Goal: Navigation & Orientation: Find specific page/section

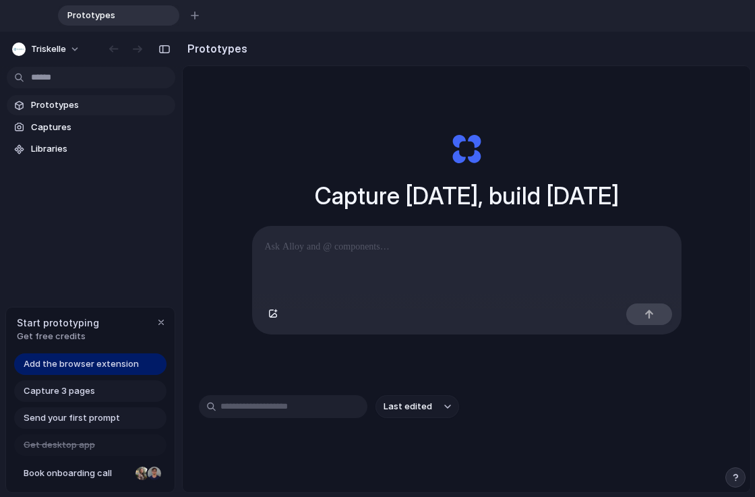
click at [73, 359] on span "Add the browser extension" at bounding box center [81, 363] width 115 height 13
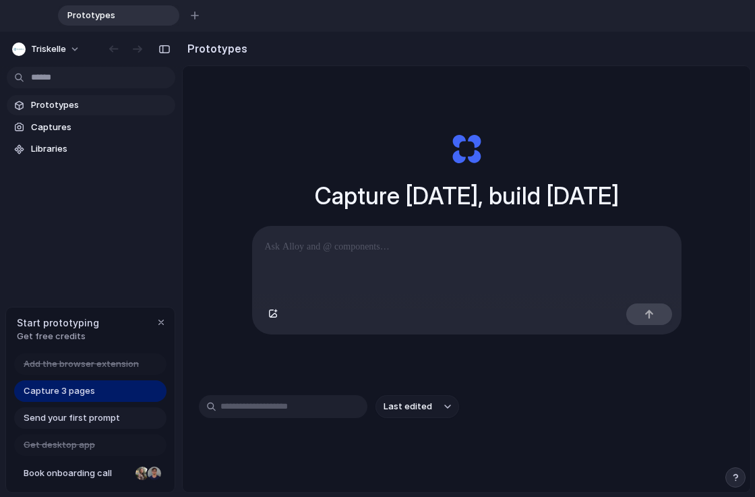
click at [39, 107] on span "Prototypes" at bounding box center [100, 104] width 139 height 13
click at [51, 128] on span "Captures" at bounding box center [100, 127] width 139 height 13
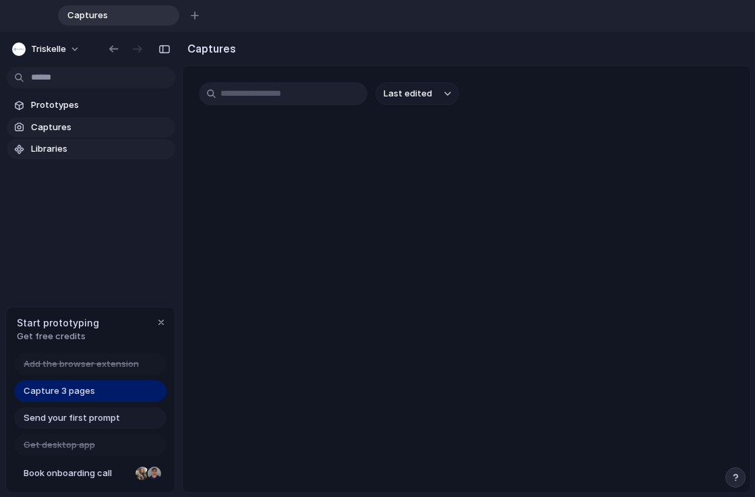
click at [55, 147] on span "Libraries" at bounding box center [100, 148] width 139 height 13
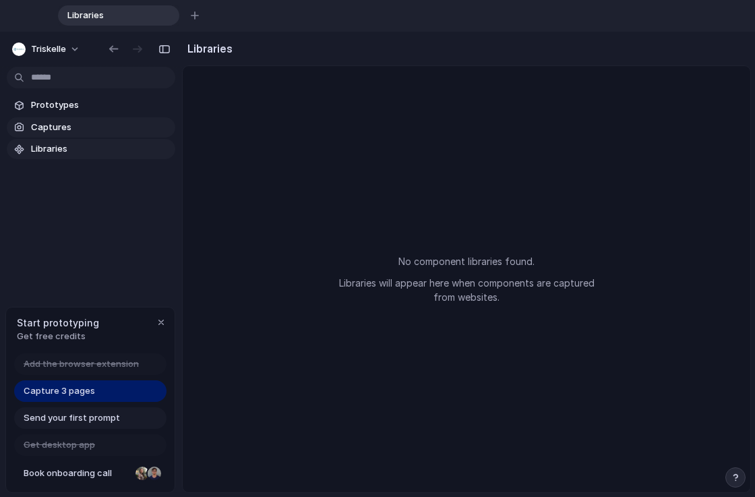
click at [59, 130] on span "Captures" at bounding box center [100, 127] width 139 height 13
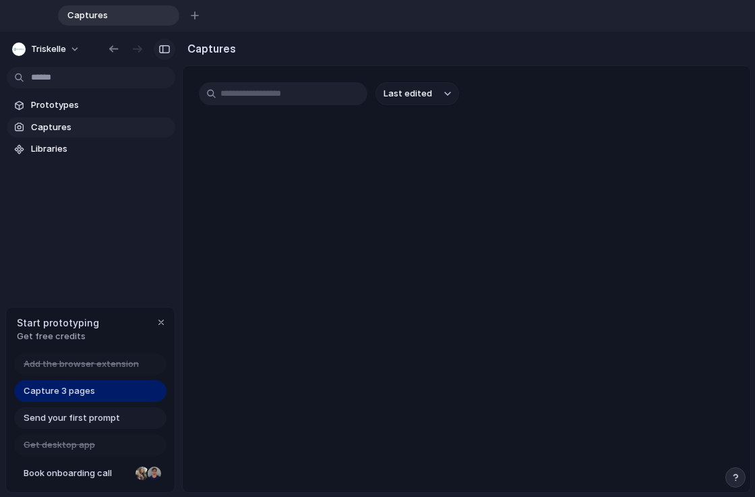
click at [165, 50] on div "button" at bounding box center [164, 48] width 12 height 9
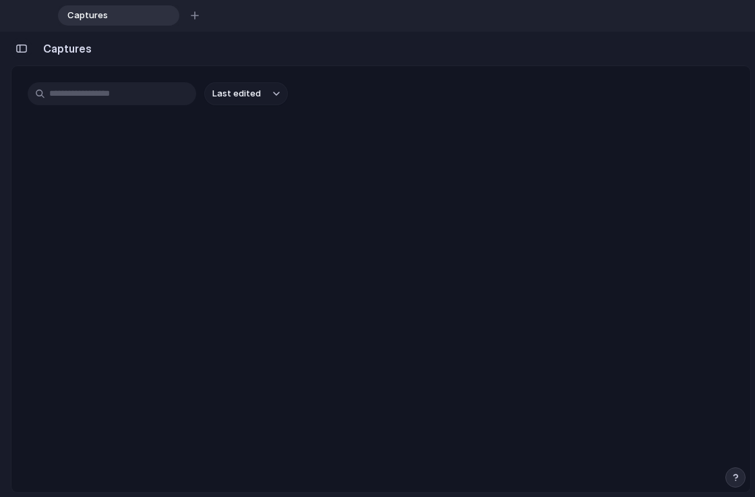
click at [21, 46] on div "button" at bounding box center [22, 48] width 12 height 9
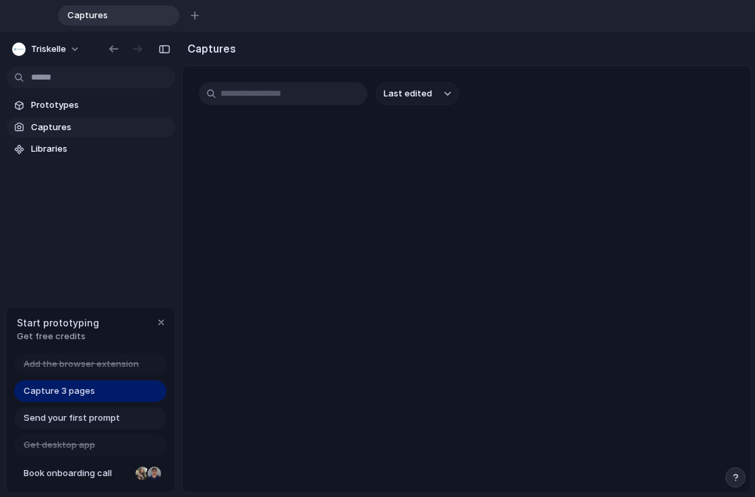
click at [131, 13] on span "Captures" at bounding box center [110, 15] width 96 height 13
click at [92, 390] on span "Capture 3 pages" at bounding box center [59, 390] width 71 height 13
click at [44, 105] on span "Prototypes" at bounding box center [100, 104] width 139 height 13
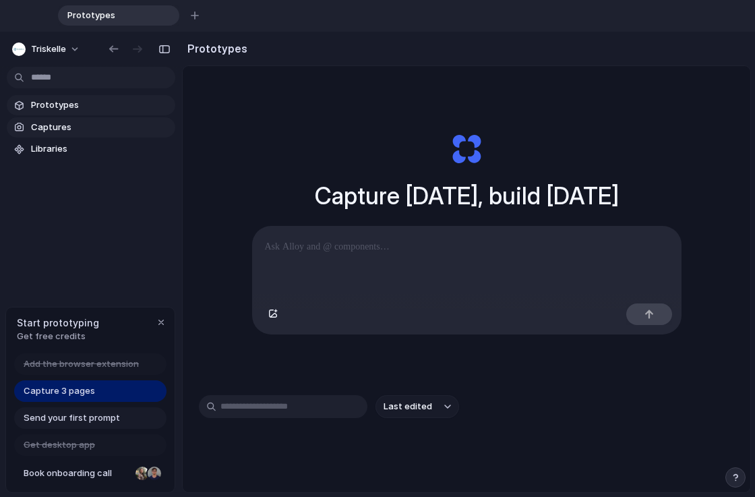
click at [48, 121] on span "Captures" at bounding box center [100, 127] width 139 height 13
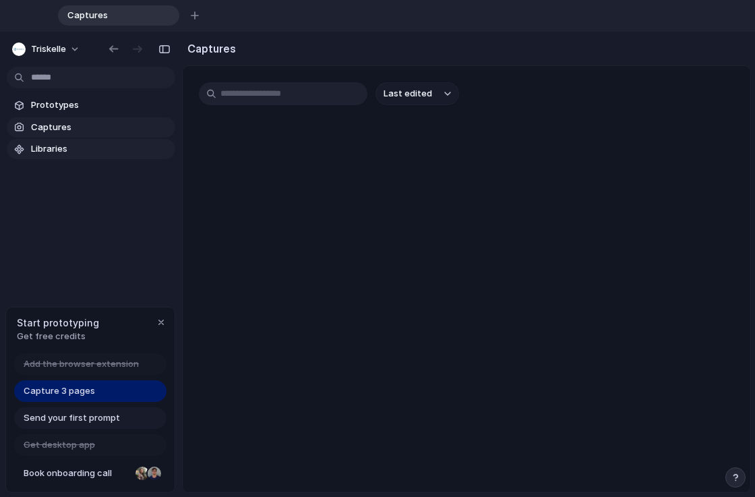
click at [54, 147] on span "Libraries" at bounding box center [100, 148] width 139 height 13
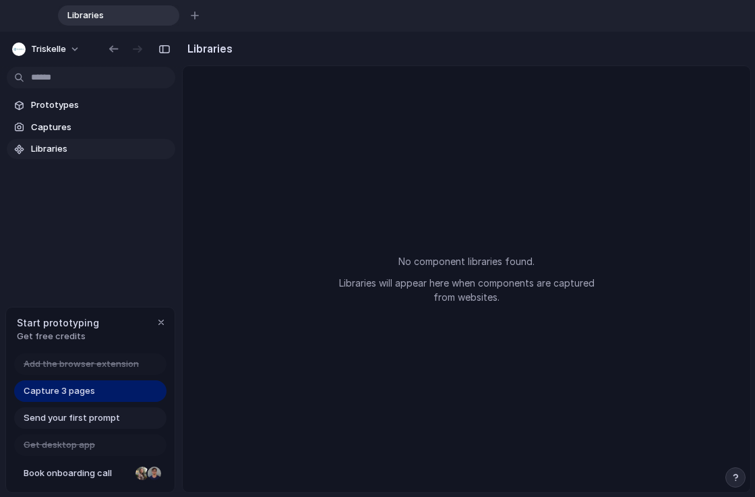
drag, startPoint x: 366, startPoint y: 272, endPoint x: 467, endPoint y: 270, distance: 100.5
